Goal: Browse casually

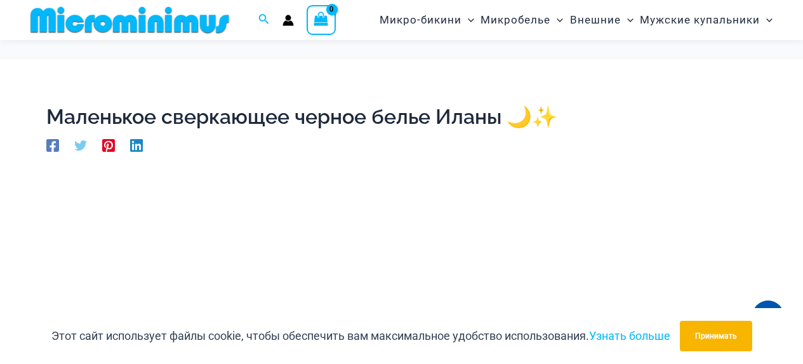
scroll to position [243, 0]
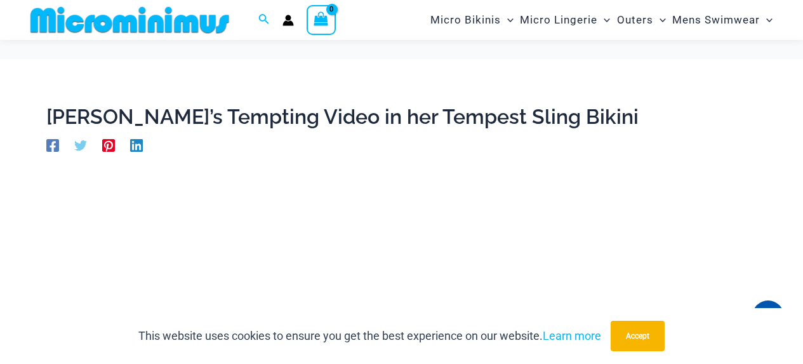
scroll to position [265, 0]
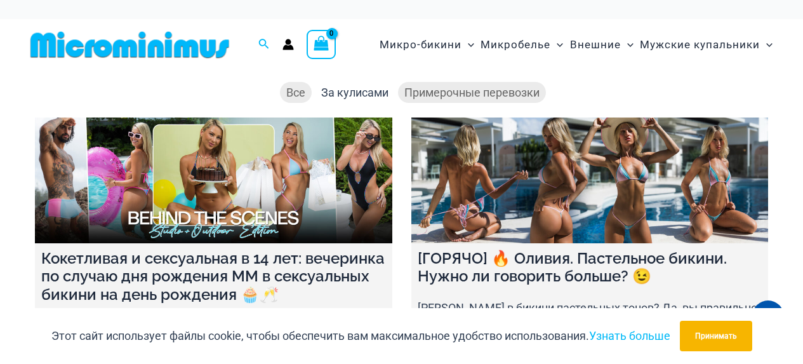
click at [484, 91] on font "Примерочные перевозки" at bounding box center [471, 92] width 135 height 13
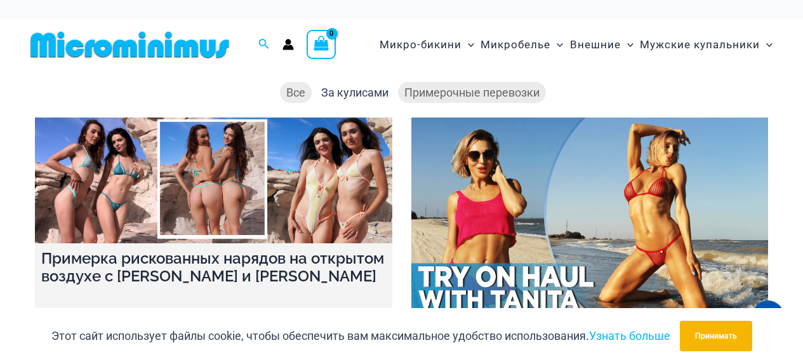
click at [302, 91] on font "Все" at bounding box center [295, 92] width 19 height 13
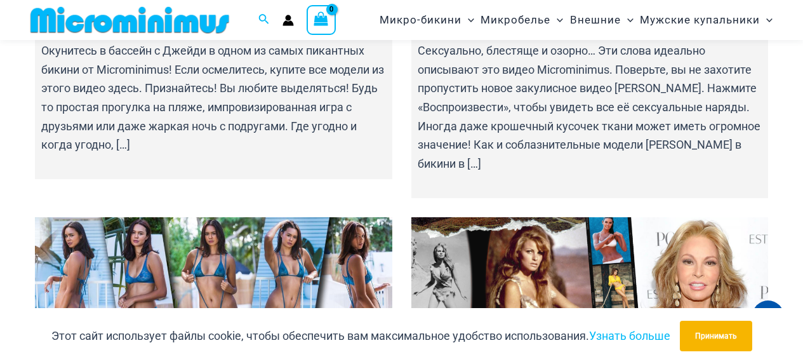
scroll to position [13575, 0]
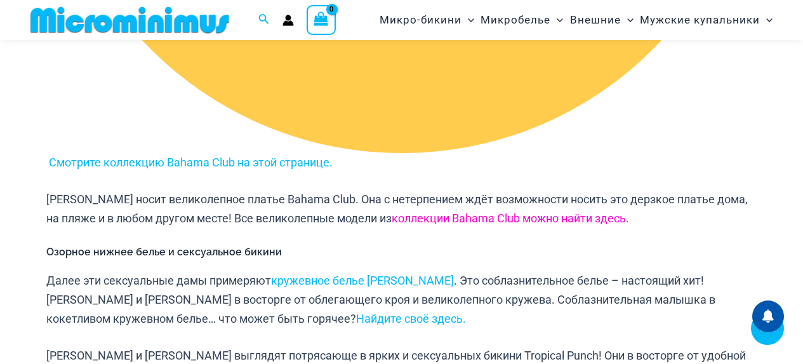
scroll to position [1512, 0]
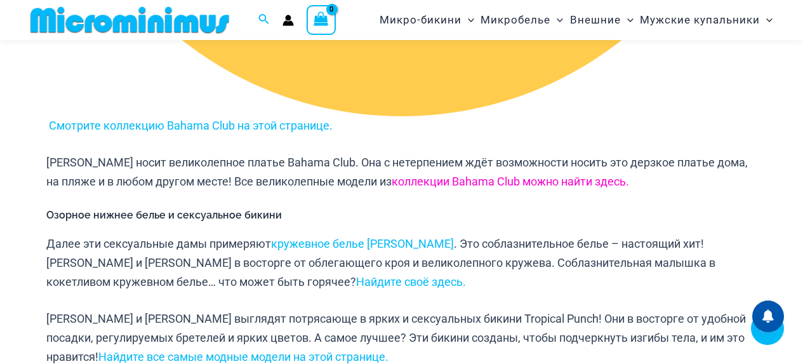
click at [419, 175] on font "коллекции Bahama Club можно найти здесь." at bounding box center [510, 181] width 237 height 13
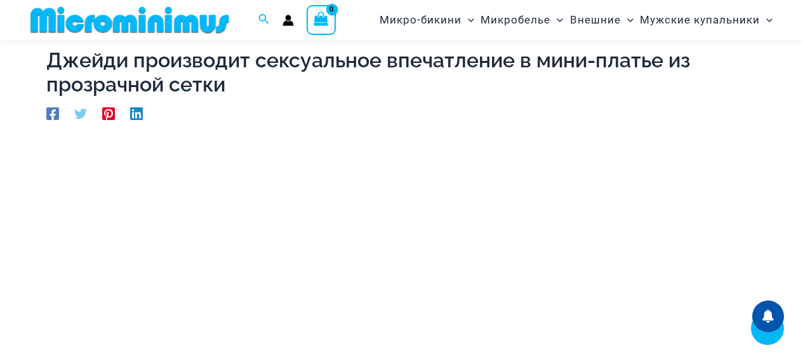
scroll to position [243, 0]
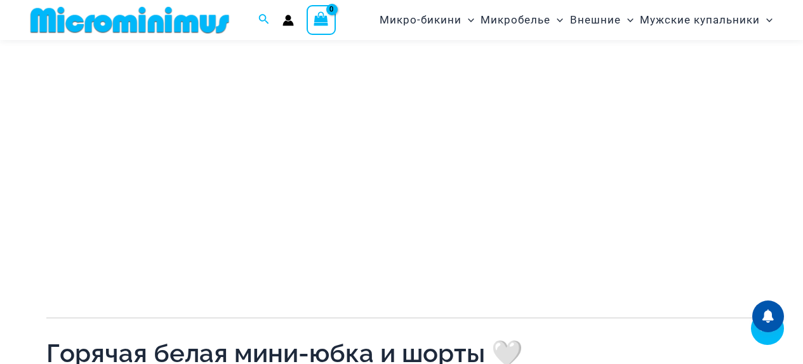
scroll to position [305, 0]
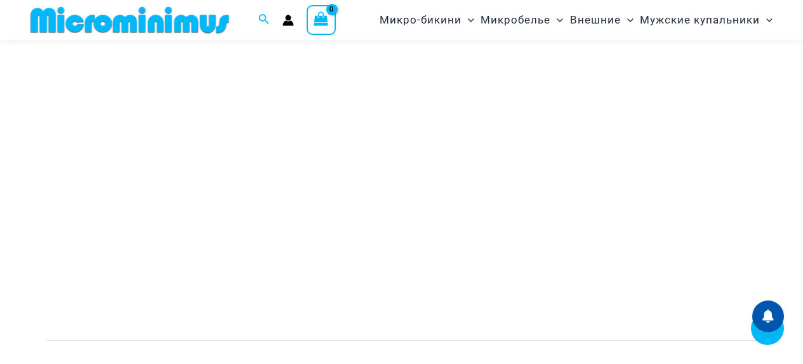
scroll to position [279, 0]
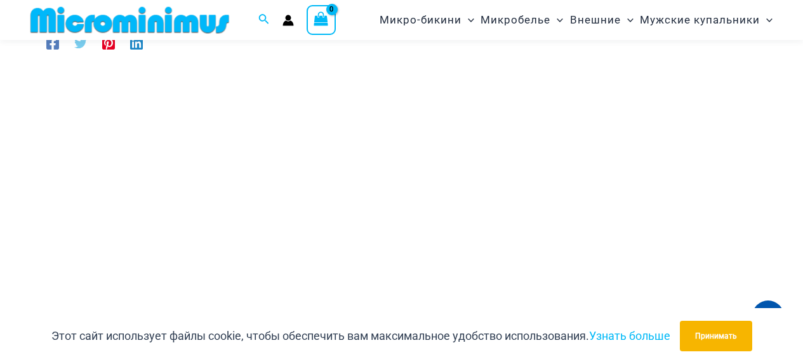
scroll to position [52, 0]
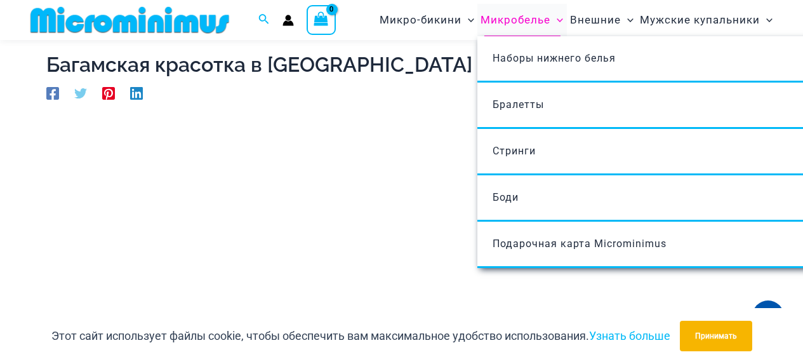
drag, startPoint x: 468, startPoint y: 59, endPoint x: 521, endPoint y: 23, distance: 64.5
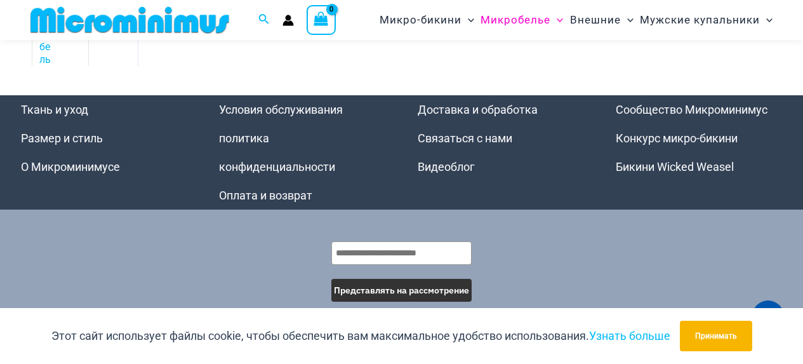
scroll to position [1489, 0]
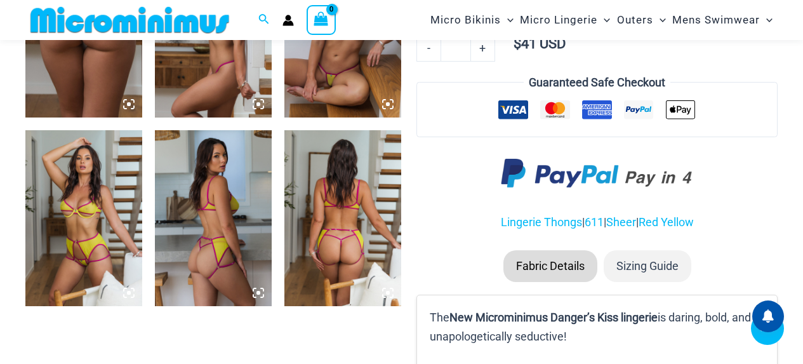
scroll to position [750, 0]
